Goal: Task Accomplishment & Management: Complete application form

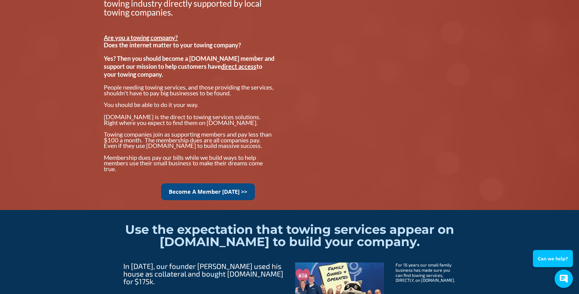
scroll to position [519, 0]
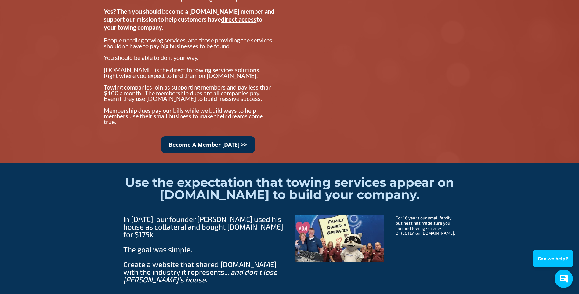
click at [223, 144] on link "Become A Member [DATE] >>" at bounding box center [208, 144] width 94 height 17
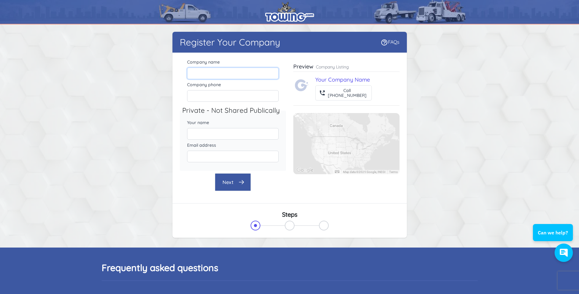
click at [197, 74] on input "Company name" at bounding box center [233, 73] width 92 height 12
type input "Markys Supertow Llc"
type input "2087341869"
type input "mark gardoski"
click at [246, 156] on input "markyscrane@icloud.com" at bounding box center [233, 157] width 92 height 12
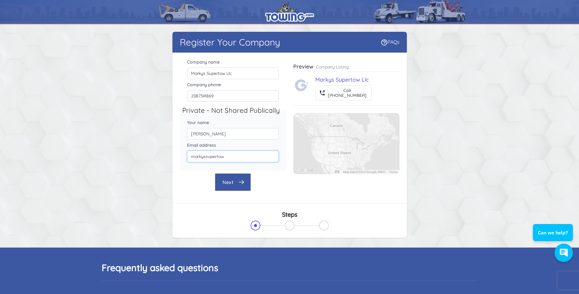
type input "markyssupertow@hotmail.com"
click at [229, 182] on button "Next" at bounding box center [233, 182] width 36 height 18
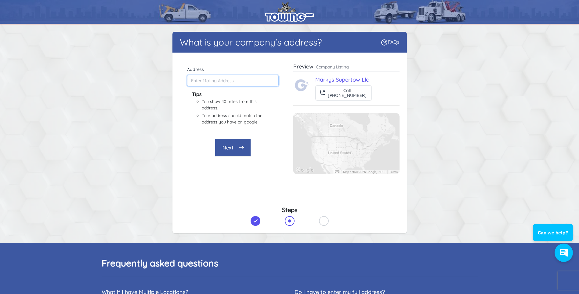
click at [206, 81] on input "Address" at bounding box center [233, 81] width 92 height 12
type input "1431 Kimberly Rd, Twin Falls, ID 83301, USA"
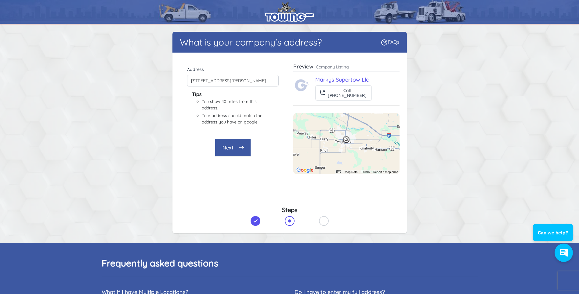
click at [227, 143] on button "Next" at bounding box center [233, 148] width 36 height 18
